Goal: Transaction & Acquisition: Purchase product/service

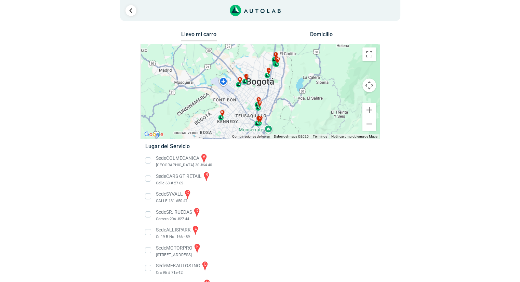
scroll to position [75, 0]
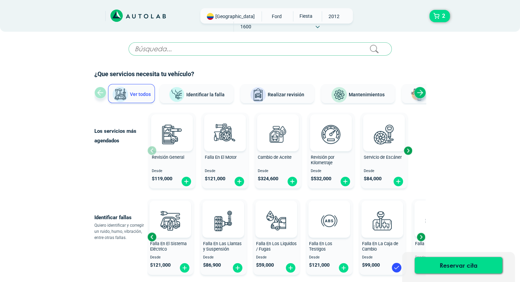
scroll to position [239, 0]
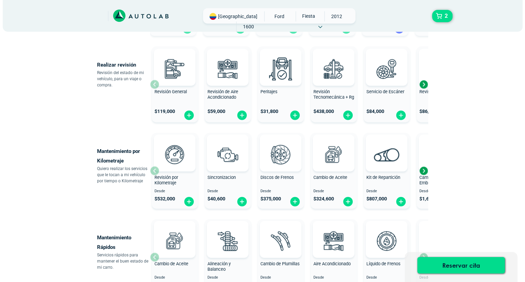
scroll to position [103, 0]
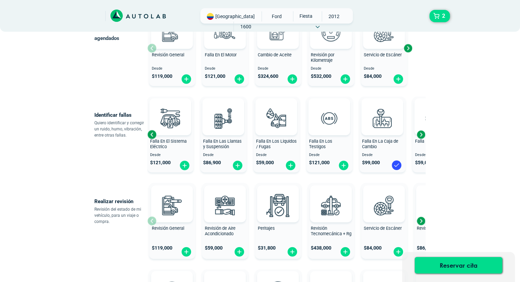
click at [265, 17] on span "FORD" at bounding box center [277, 16] width 24 height 10
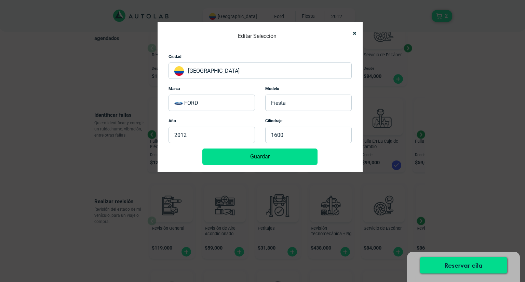
click at [209, 106] on p "FORD" at bounding box center [212, 103] width 86 height 16
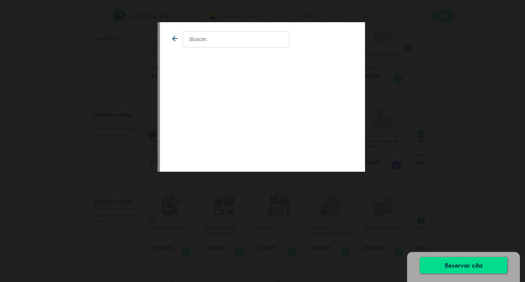
click at [222, 41] on input "text" at bounding box center [236, 39] width 107 height 16
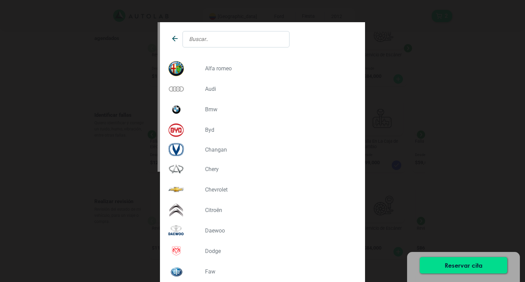
click at [212, 191] on p "CHEVROLET" at bounding box center [278, 190] width 146 height 6
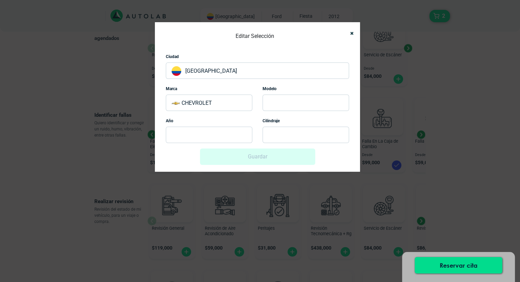
click at [280, 101] on p at bounding box center [306, 103] width 86 height 16
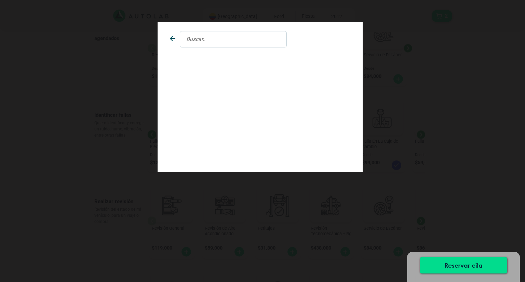
click at [217, 37] on input "text" at bounding box center [233, 39] width 107 height 16
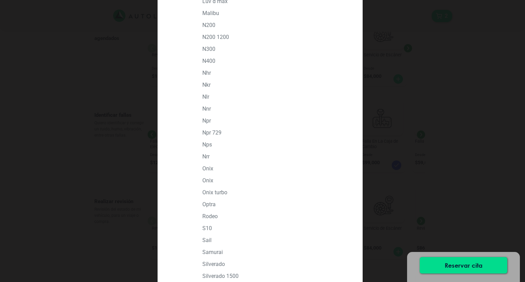
scroll to position [684, 0]
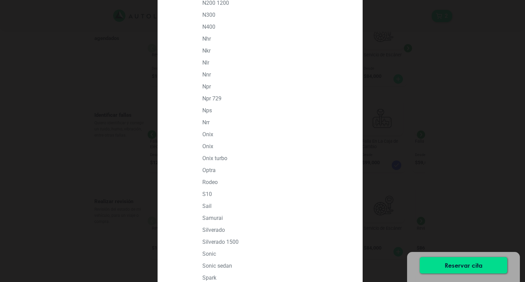
click at [204, 171] on p "OPTRA" at bounding box center [275, 170] width 146 height 6
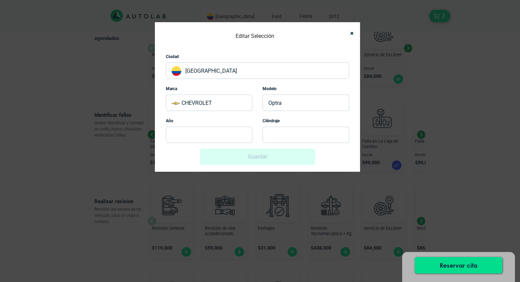
click at [192, 137] on p at bounding box center [209, 135] width 86 height 16
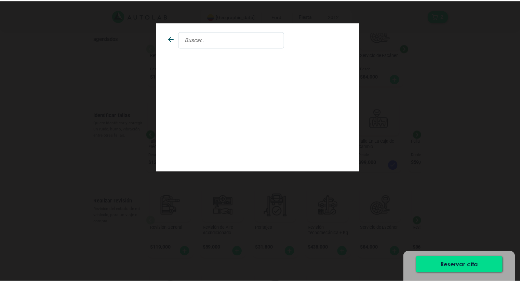
scroll to position [0, 0]
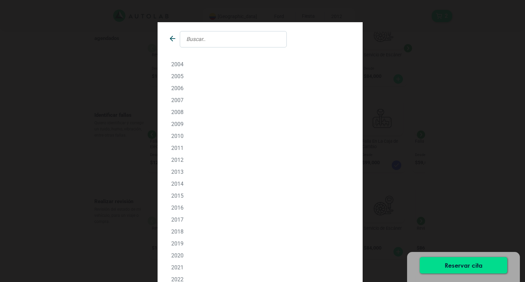
click at [175, 149] on p "2011" at bounding box center [260, 148] width 178 height 6
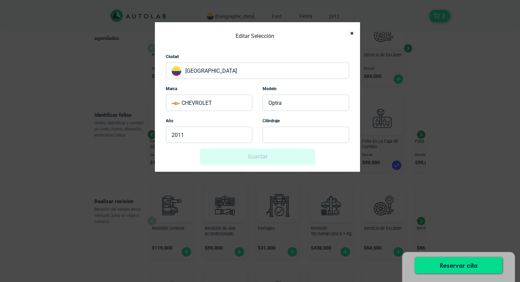
click at [289, 137] on p at bounding box center [306, 135] width 86 height 16
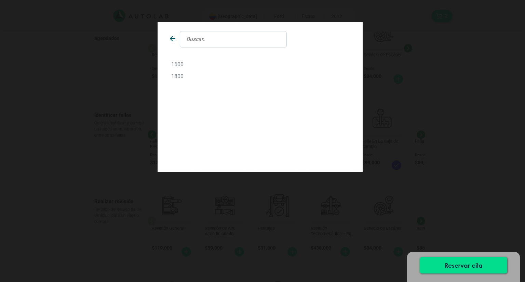
click at [181, 65] on p "1600" at bounding box center [260, 64] width 178 height 6
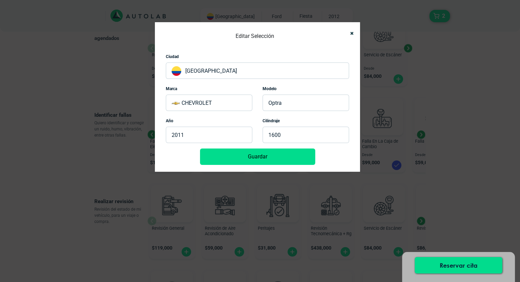
click at [259, 154] on button "Guardar" at bounding box center [257, 157] width 115 height 16
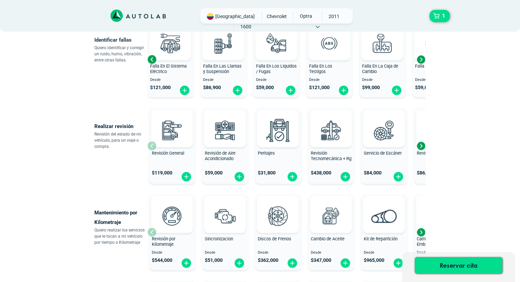
scroll to position [205, 0]
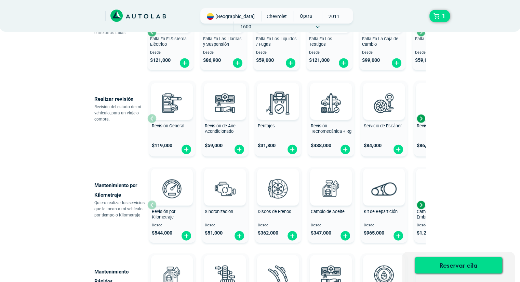
click at [420, 210] on div "Next slide" at bounding box center [421, 205] width 10 height 10
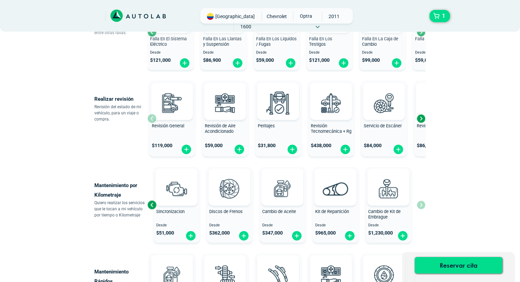
click at [420, 210] on div "Revisión por Kilometraje Desde $ 544,000 Sincronizacion Desde $ 51,000 Discos d…" at bounding box center [286, 204] width 278 height 81
click at [368, 200] on div at bounding box center [389, 187] width 42 height 37
